Goal: Task Accomplishment & Management: Use online tool/utility

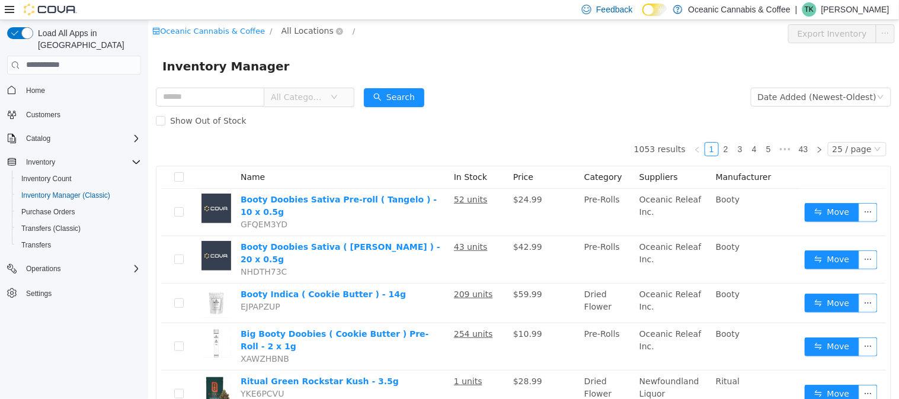
click at [322, 25] on span "All Locations" at bounding box center [312, 31] width 71 height 14
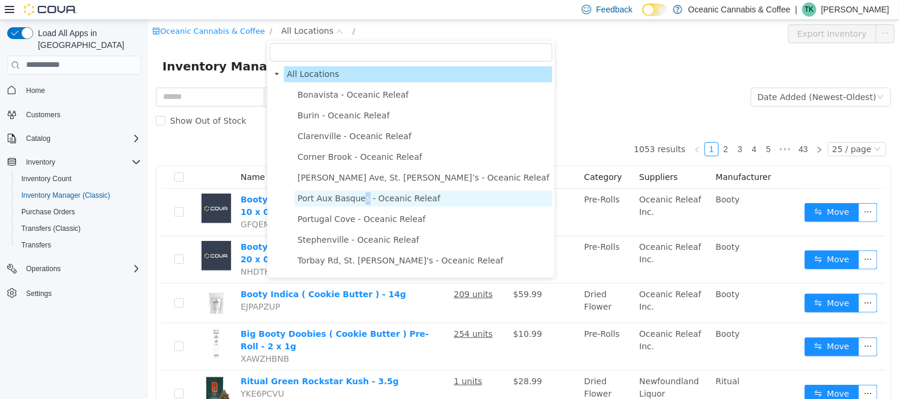
click at [359, 197] on span "Port Aux Basques - Oceanic Releaf" at bounding box center [368, 197] width 143 height 9
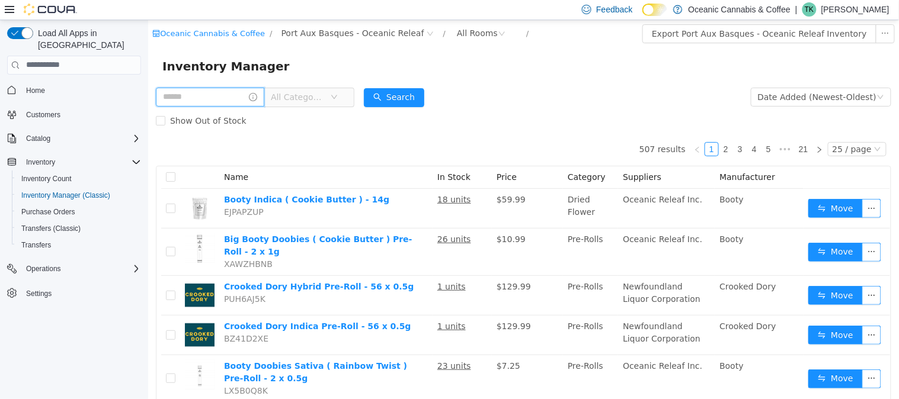
click at [213, 100] on input "text" at bounding box center [209, 96] width 108 height 19
type input "*****"
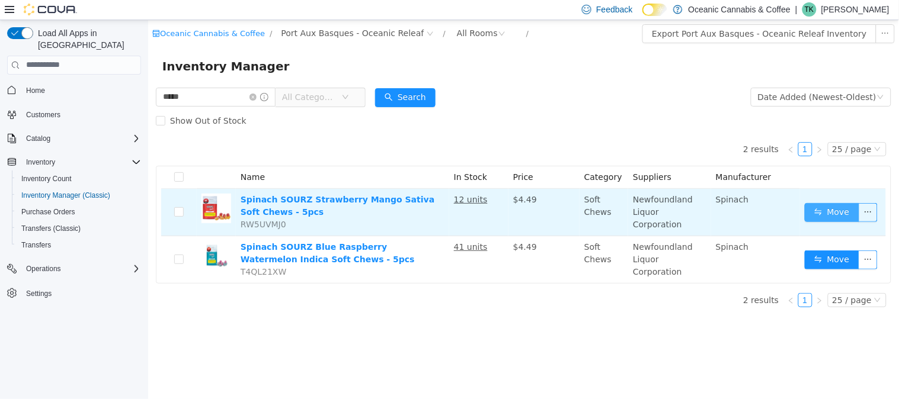
click at [822, 209] on button "Move" at bounding box center [831, 212] width 55 height 19
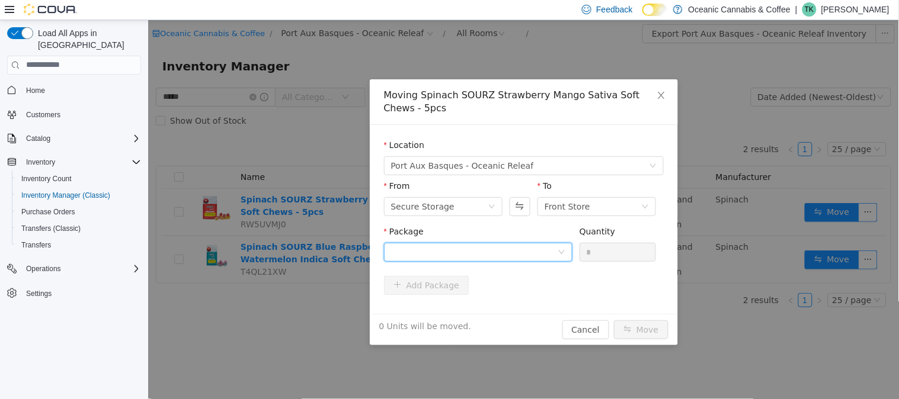
click at [430, 257] on div at bounding box center [474, 252] width 167 height 18
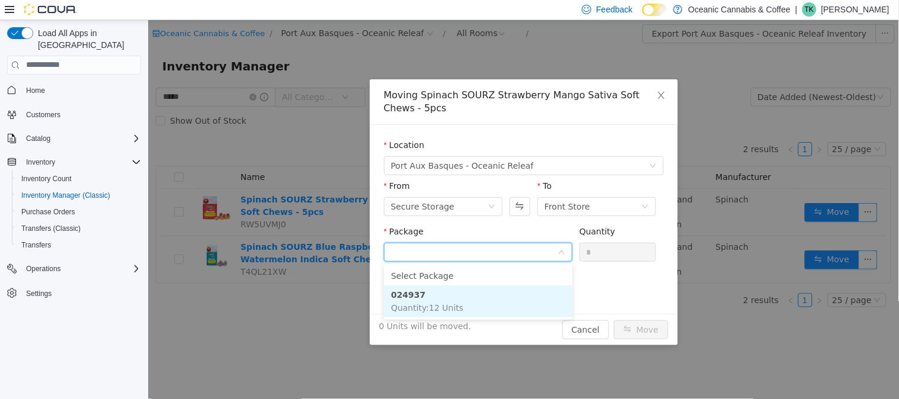
click at [438, 298] on li "024937 Quantity : 12 Units" at bounding box center [477, 301] width 188 height 32
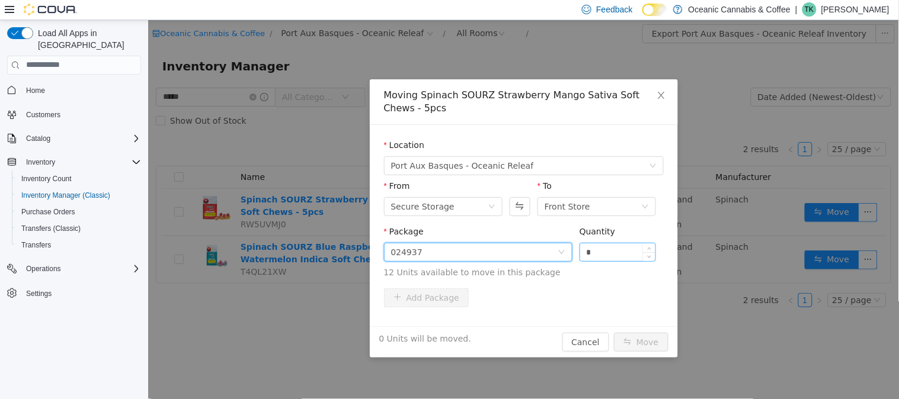
click at [607, 251] on input "*" at bounding box center [618, 252] width 76 height 18
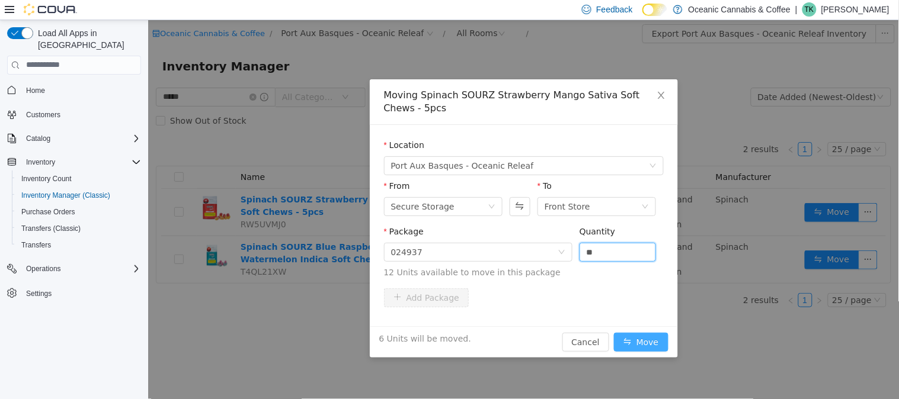
click at [631, 336] on button "Move" at bounding box center [640, 341] width 55 height 19
type input "*"
